Goal: Transaction & Acquisition: Purchase product/service

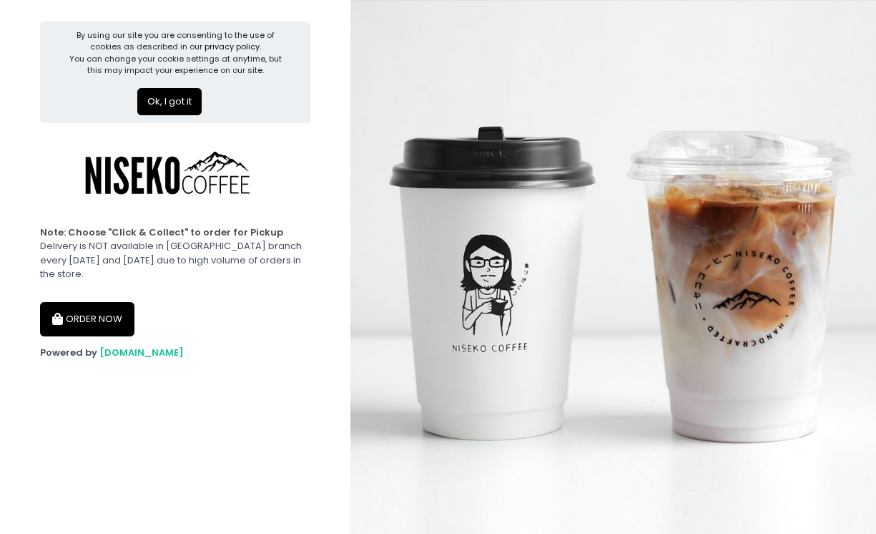
click at [172, 99] on button "Ok, I got it" at bounding box center [169, 101] width 64 height 27
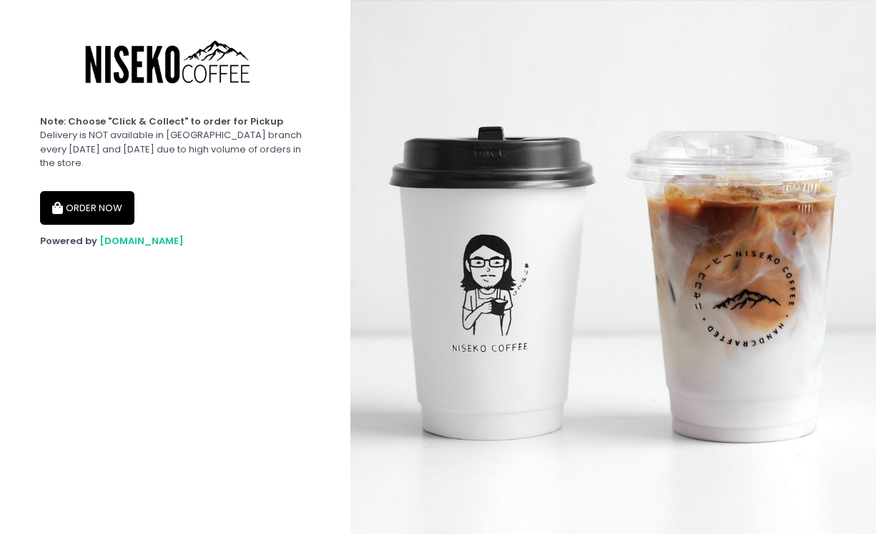
click at [92, 196] on button "ORDER NOW" at bounding box center [87, 208] width 94 height 34
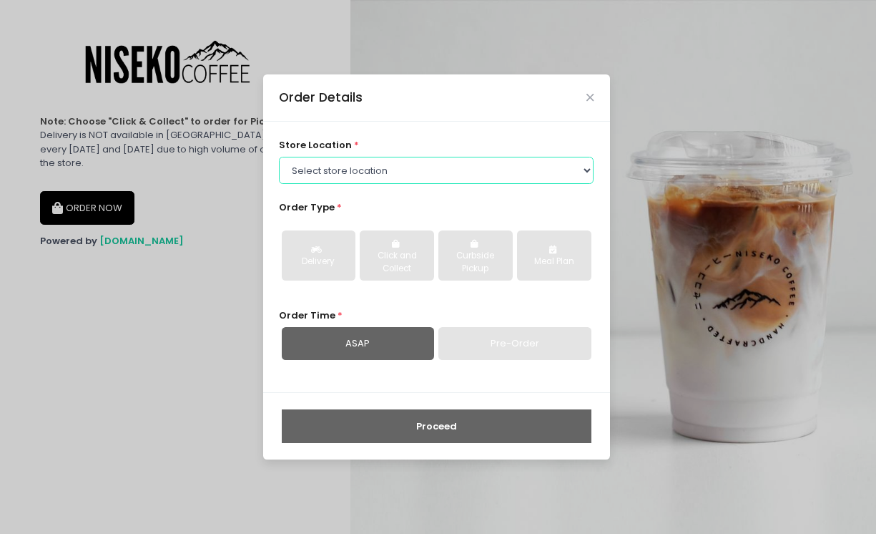
select select "645a039fd957f8b56cab6e88"
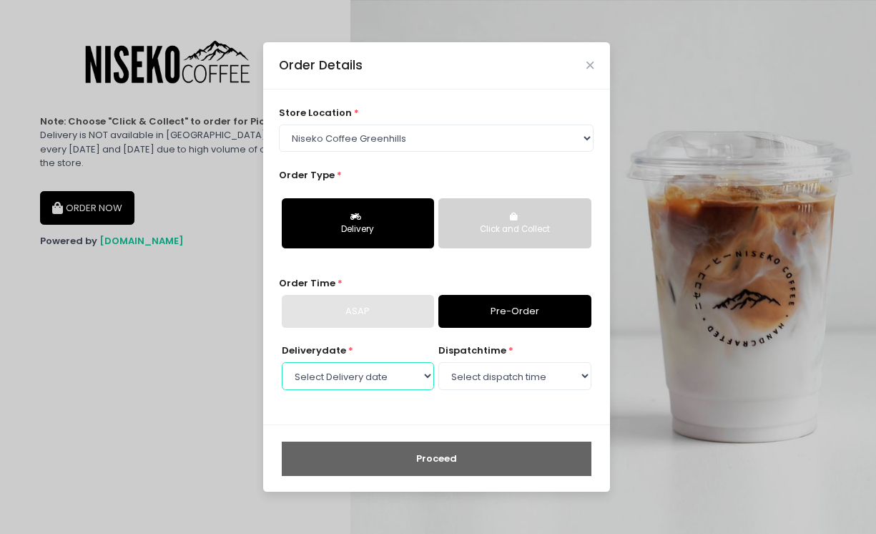
select select "[DATE]"
click at [488, 373] on select "Select dispatch time 11:00 AM - 11:30 AM 11:30 AM - 12:00 PM 12:00 PM - 12:30 P…" at bounding box center [515, 375] width 152 height 27
select select "11:00"
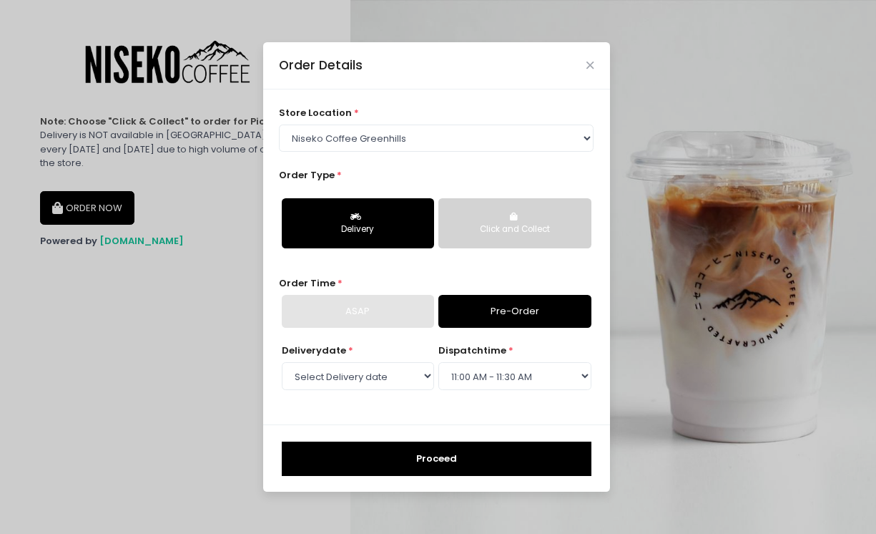
click at [391, 316] on div "ASAP" at bounding box center [358, 311] width 152 height 33
click at [464, 316] on link "Pre-Order" at bounding box center [515, 311] width 152 height 33
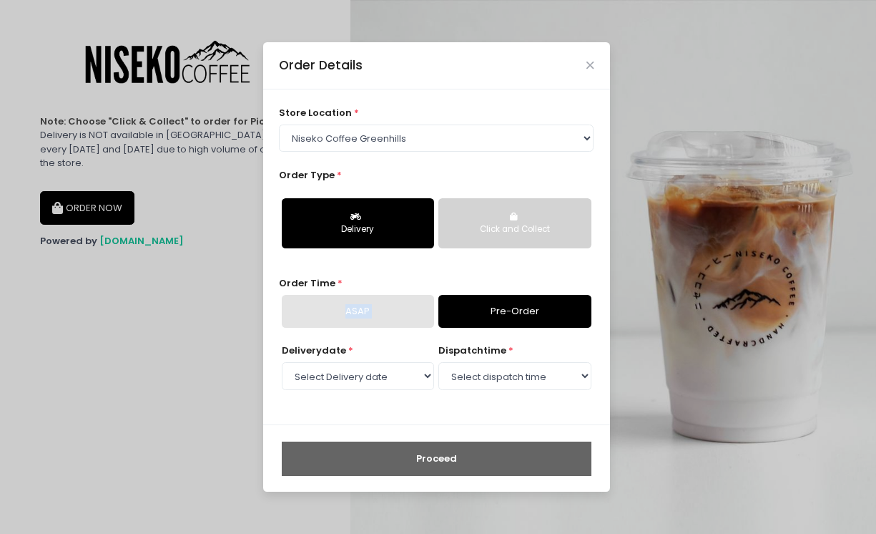
click at [509, 315] on link "Pre-Order" at bounding box center [515, 311] width 152 height 33
select select "11:00"
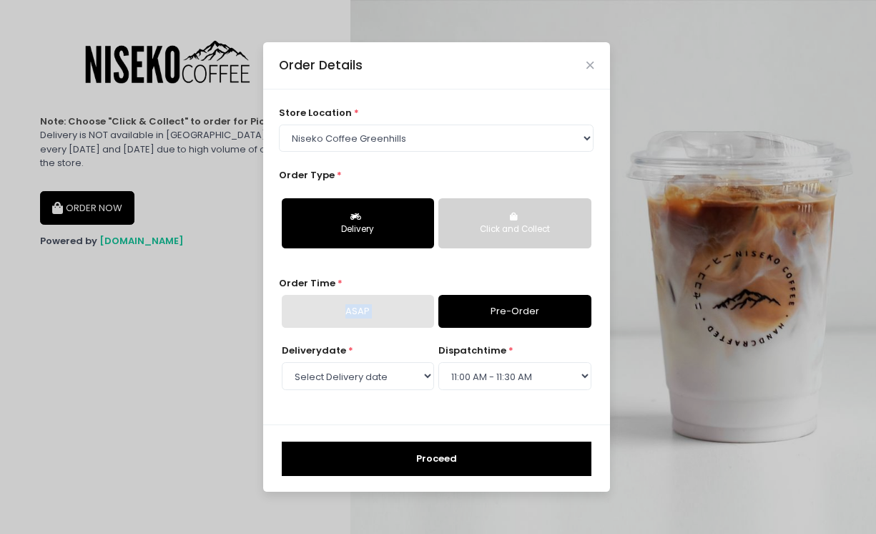
click at [464, 414] on div "store location * Select store location [GEOGRAPHIC_DATA] Coffee [GEOGRAPHIC_DAT…" at bounding box center [436, 257] width 347 height 336
click at [449, 456] on button "Proceed" at bounding box center [437, 458] width 310 height 34
